Goal: Register for event/course

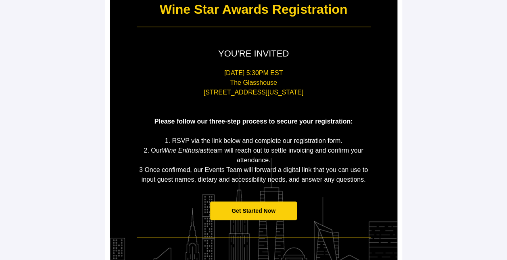
scroll to position [121, 0]
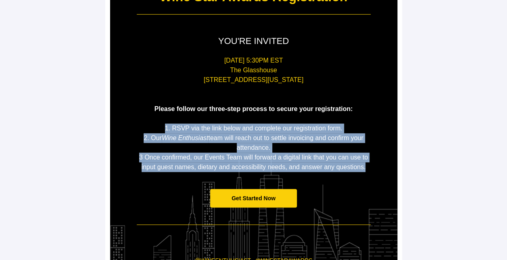
drag, startPoint x: 158, startPoint y: 125, endPoint x: 366, endPoint y: 169, distance: 212.6
click at [366, 169] on div "[DATE] 5:30PM [GEOGRAPHIC_DATA][STREET_ADDRESS][US_STATE] Please follow our thr…" at bounding box center [254, 114] width 234 height 116
copy div "1. RSVP via the link below and complete our registration form. 2. Our Wine Enth…"
click at [249, 197] on span "Get Started Now" at bounding box center [253, 198] width 44 height 6
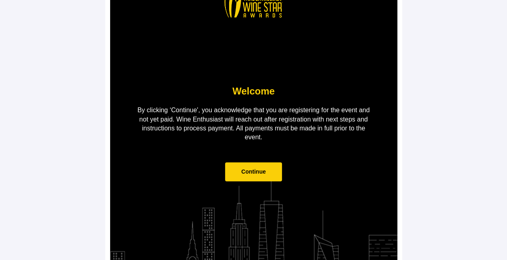
scroll to position [60, 0]
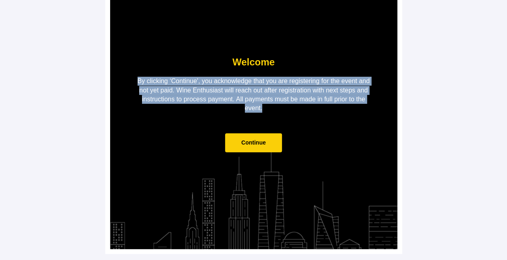
drag, startPoint x: 265, startPoint y: 109, endPoint x: 136, endPoint y: 81, distance: 132.1
click at [137, 81] on p "By clicking ‘Continue', you acknowledge that you are registering for the event …" at bounding box center [254, 95] width 234 height 36
copy p "By clicking ‘Continue', you acknowledge that you are registering for the event …"
click at [253, 142] on span "Continue" at bounding box center [253, 142] width 25 height 6
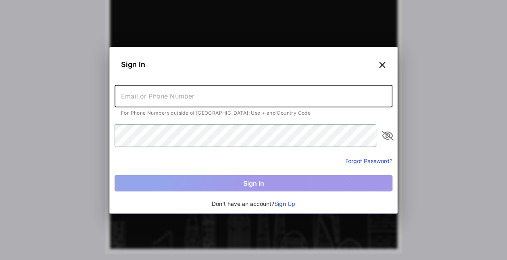
click at [201, 97] on input "text" at bounding box center [254, 96] width 278 height 23
type input "[PERSON_NAME][EMAIL_ADDRESS][DOMAIN_NAME]"
click at [382, 64] on icon at bounding box center [382, 64] width 7 height 12
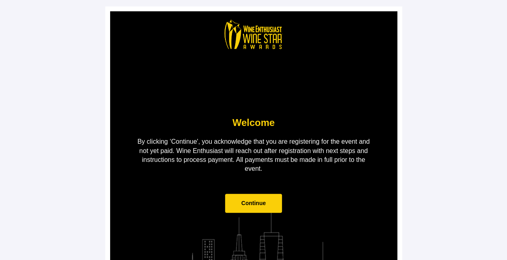
scroll to position [60, 0]
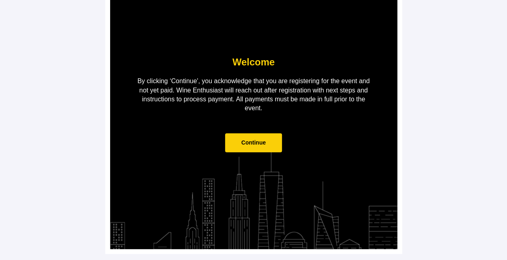
click at [254, 143] on span "Continue" at bounding box center [253, 142] width 25 height 6
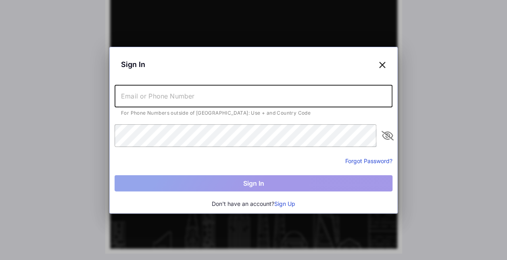
click at [163, 95] on input "text" at bounding box center [254, 96] width 278 height 23
type input "[PERSON_NAME][EMAIL_ADDRESS][DOMAIN_NAME]"
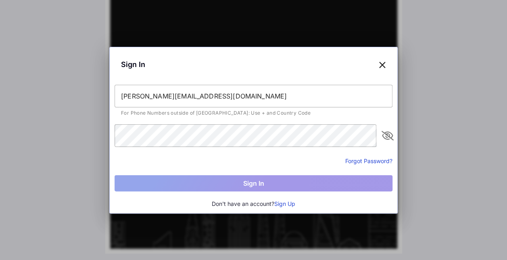
click at [350, 159] on button "Forgot Password?" at bounding box center [368, 160] width 47 height 8
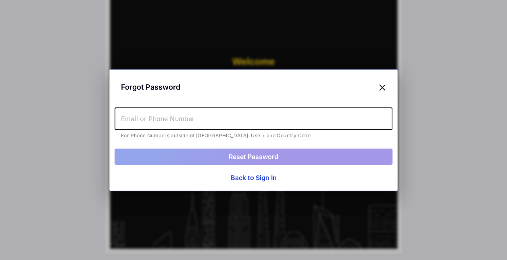
click at [143, 122] on input "text" at bounding box center [254, 118] width 278 height 23
type input "[PERSON_NAME][EMAIL_ADDRESS][DOMAIN_NAME]"
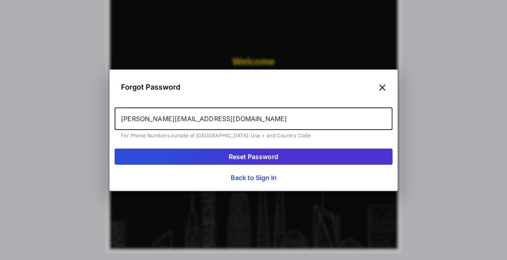
click at [242, 155] on button "Reset Password" at bounding box center [254, 156] width 278 height 16
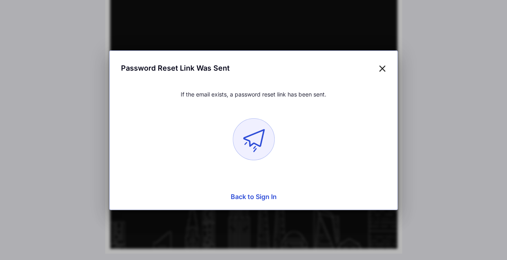
click at [247, 195] on button "Back to Sign In" at bounding box center [254, 196] width 278 height 16
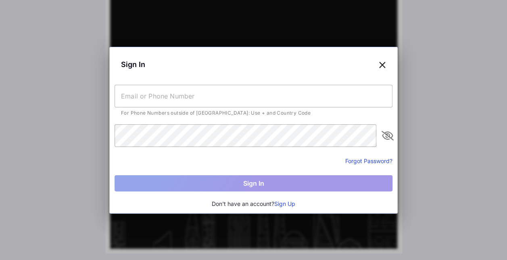
type input "[PERSON_NAME][EMAIL_ADDRESS][DOMAIN_NAME]"
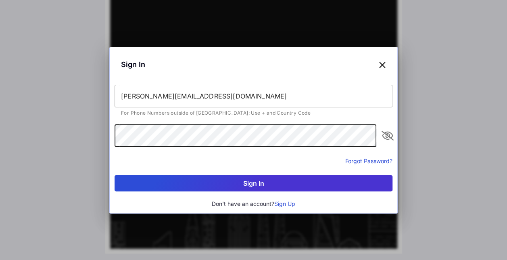
click at [255, 179] on button "Sign In" at bounding box center [254, 183] width 278 height 16
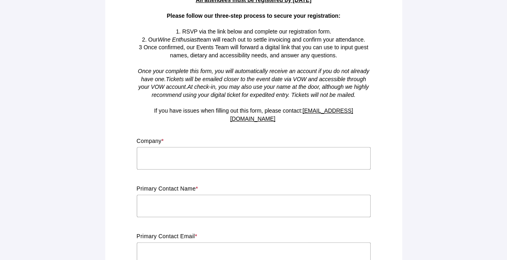
scroll to position [81, 0]
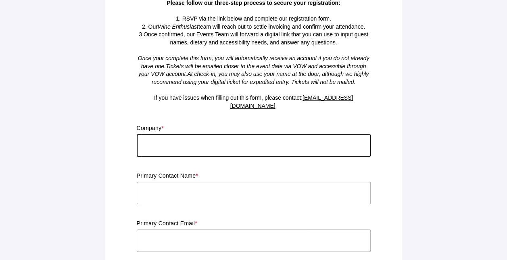
click at [144, 136] on input "text" at bounding box center [254, 145] width 234 height 23
type input "F&F Fine Wines International Inc d"
type input "[PERSON_NAME]"
type input "[PERSON_NAME][EMAIL_ADDRESS][DOMAIN_NAME]"
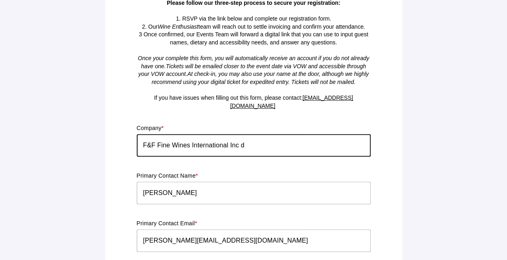
type input "[US_STATE]"
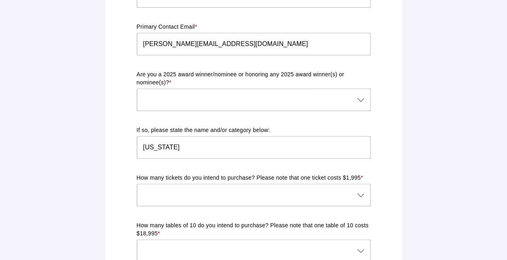
scroll to position [290, 0]
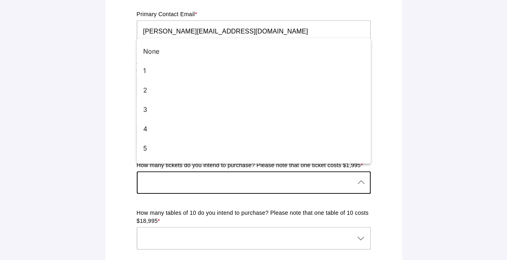
click at [361, 177] on icon at bounding box center [361, 182] width 10 height 10
click at [148, 107] on div "3" at bounding box center [250, 109] width 215 height 10
type input "3"
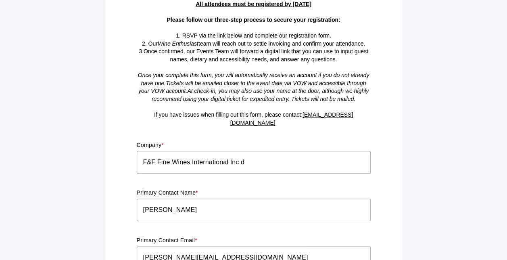
scroll to position [81, 0]
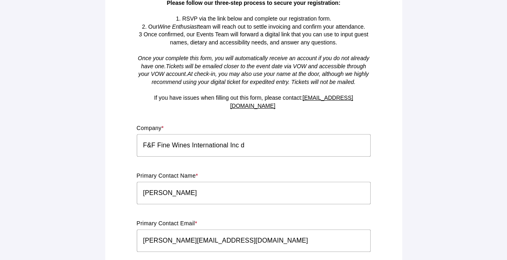
click at [250, 135] on input "F&F Fine Wines International Inc d" at bounding box center [254, 145] width 234 height 23
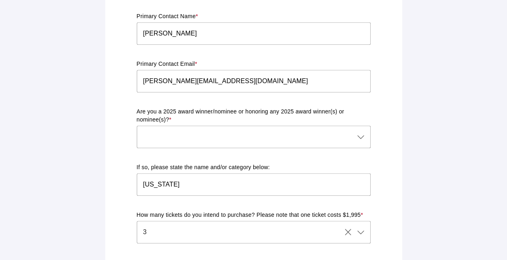
scroll to position [242, 0]
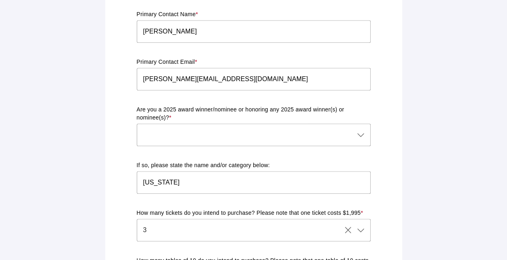
type input "F&F Fine Wines International Inc dba Ethica Wines"
click at [359, 130] on icon at bounding box center [361, 135] width 10 height 10
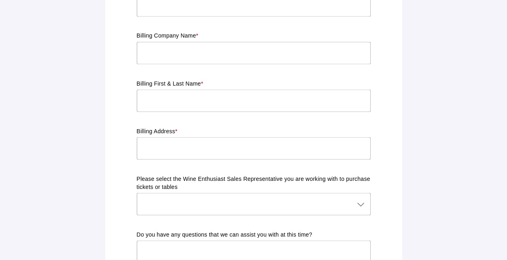
scroll to position [726, 0]
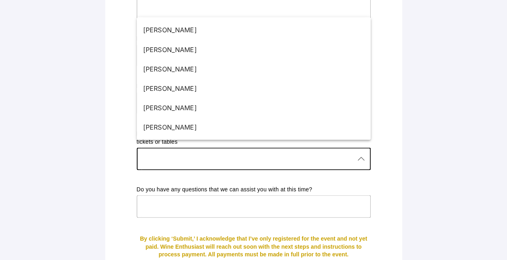
click at [360, 154] on icon at bounding box center [361, 159] width 10 height 10
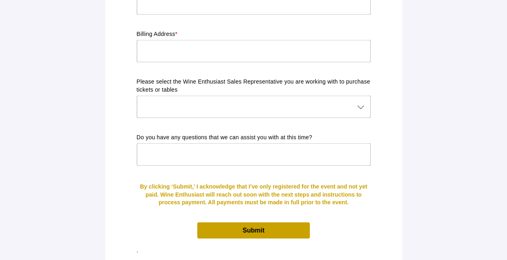
scroll to position [780, 0]
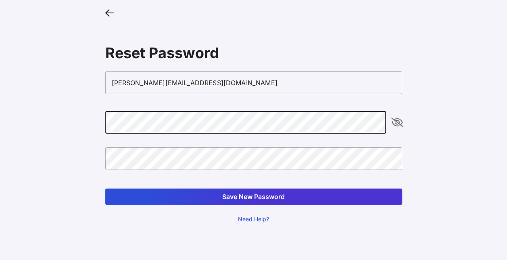
click at [399, 121] on icon "appended action" at bounding box center [397, 122] width 10 height 10
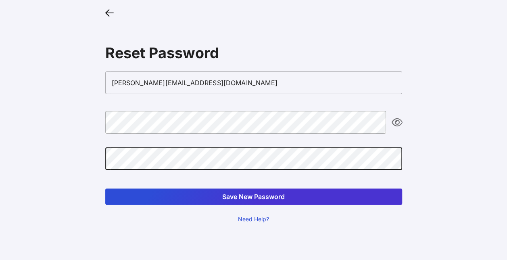
click at [276, 195] on button "Save New Password" at bounding box center [253, 196] width 297 height 16
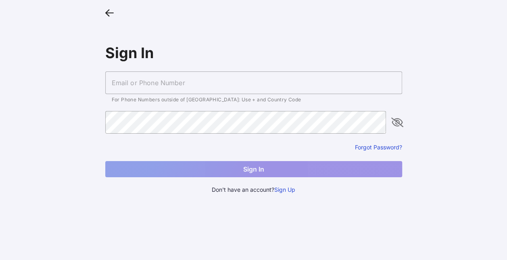
type input "[PERSON_NAME][EMAIL_ADDRESS][DOMAIN_NAME]"
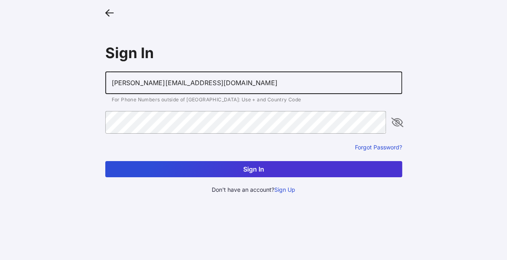
click at [396, 121] on icon "appended action" at bounding box center [397, 122] width 10 height 10
click at [250, 167] on button "Sign In" at bounding box center [253, 169] width 297 height 16
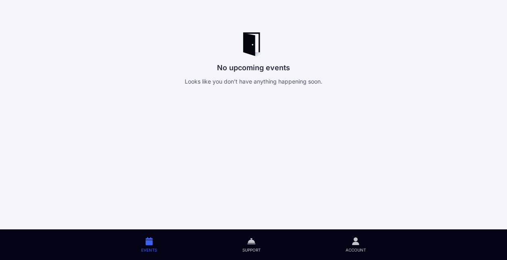
click at [149, 242] on icon at bounding box center [149, 240] width 7 height 9
